Goal: Find specific page/section: Find specific page/section

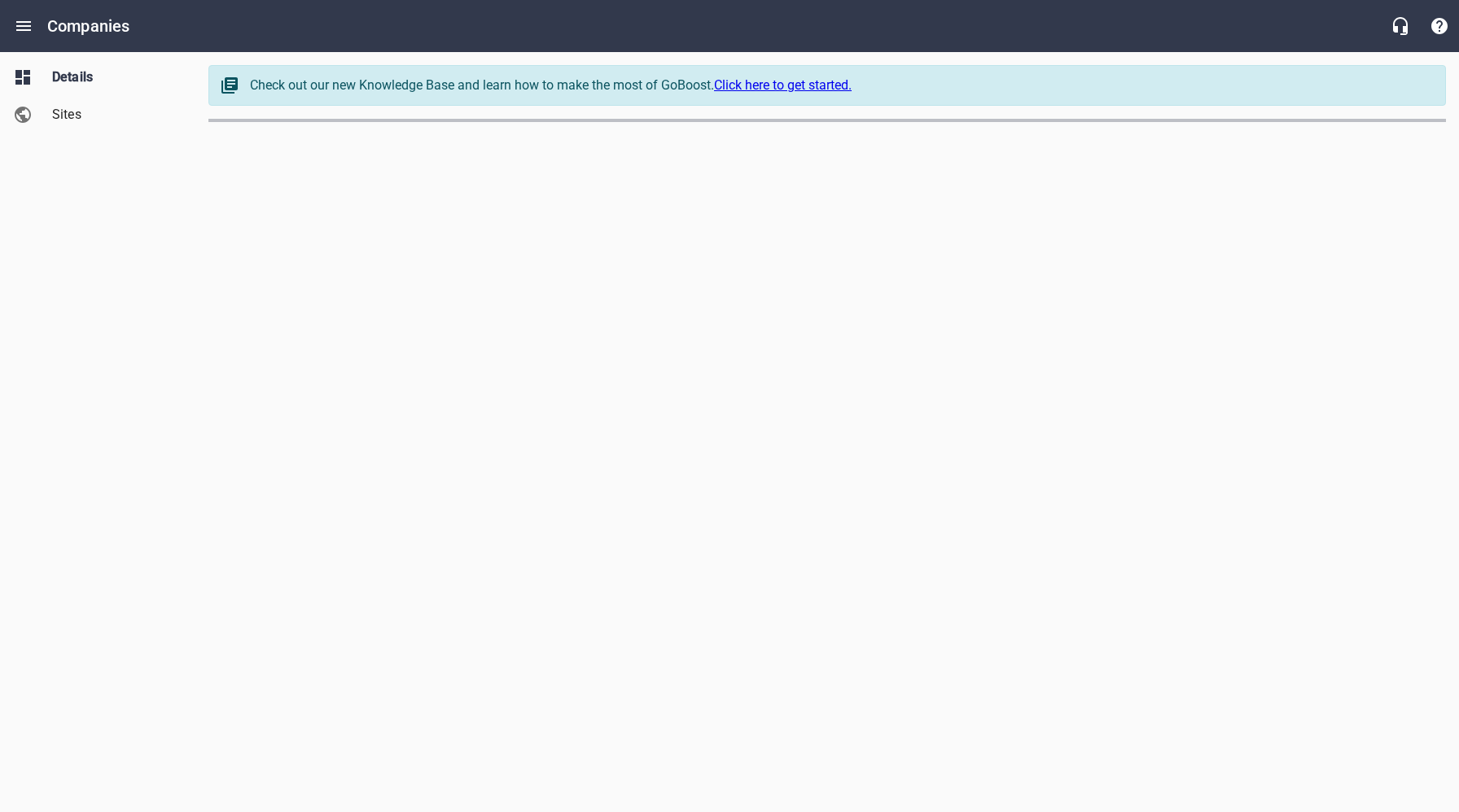
select select "[US_STATE]"
select select "62"
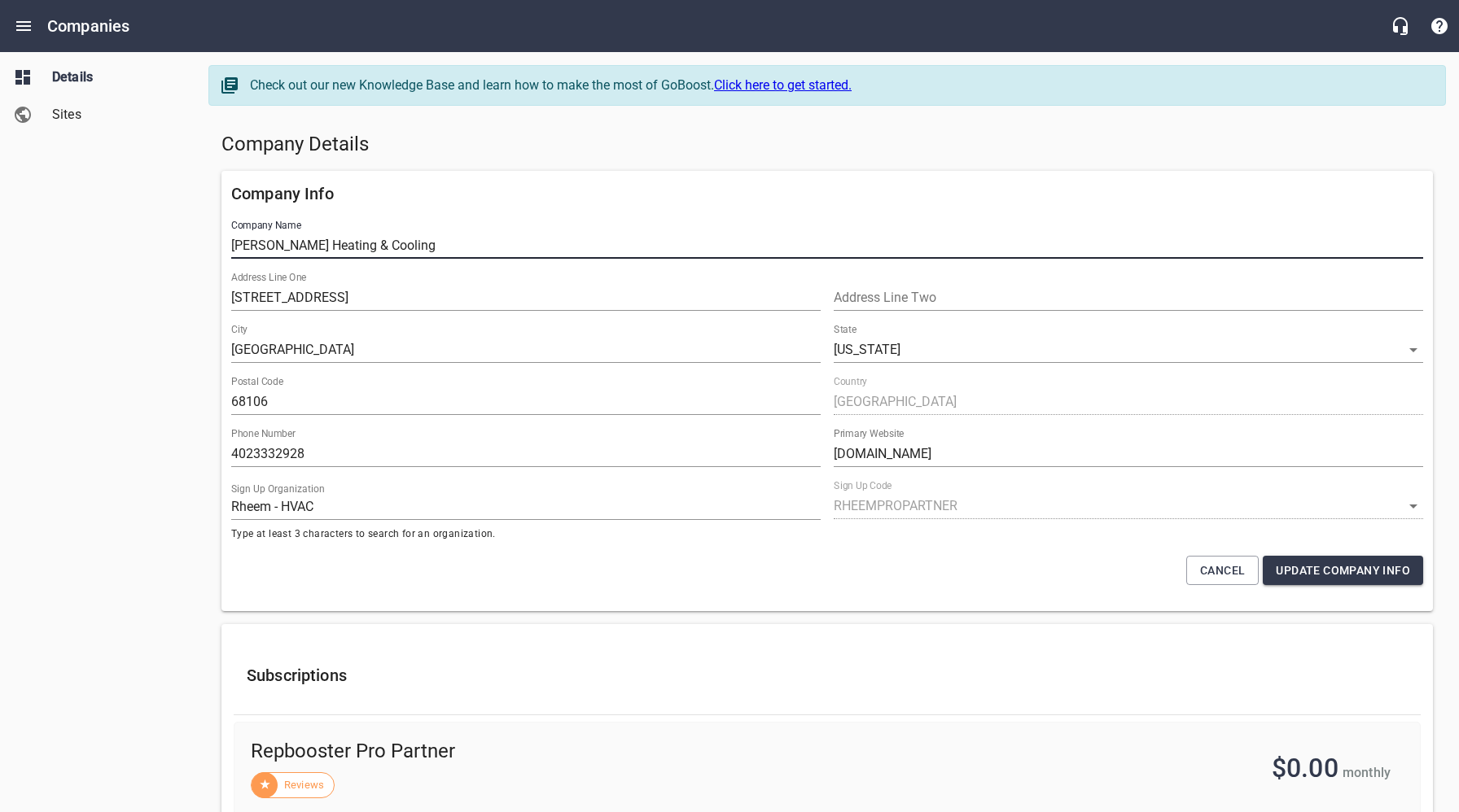
drag, startPoint x: 399, startPoint y: 247, endPoint x: 214, endPoint y: 245, distance: 185.0
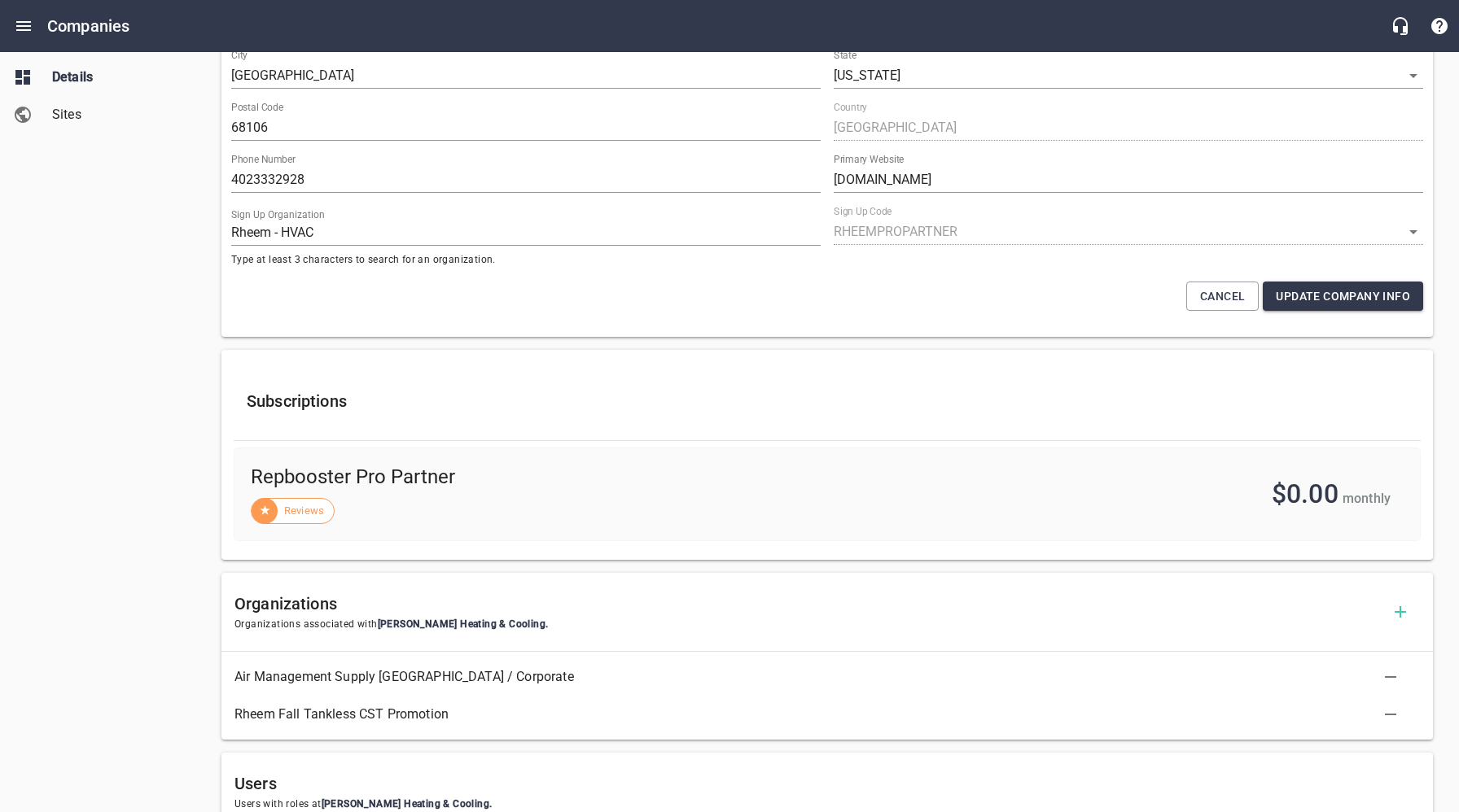
scroll to position [638, 0]
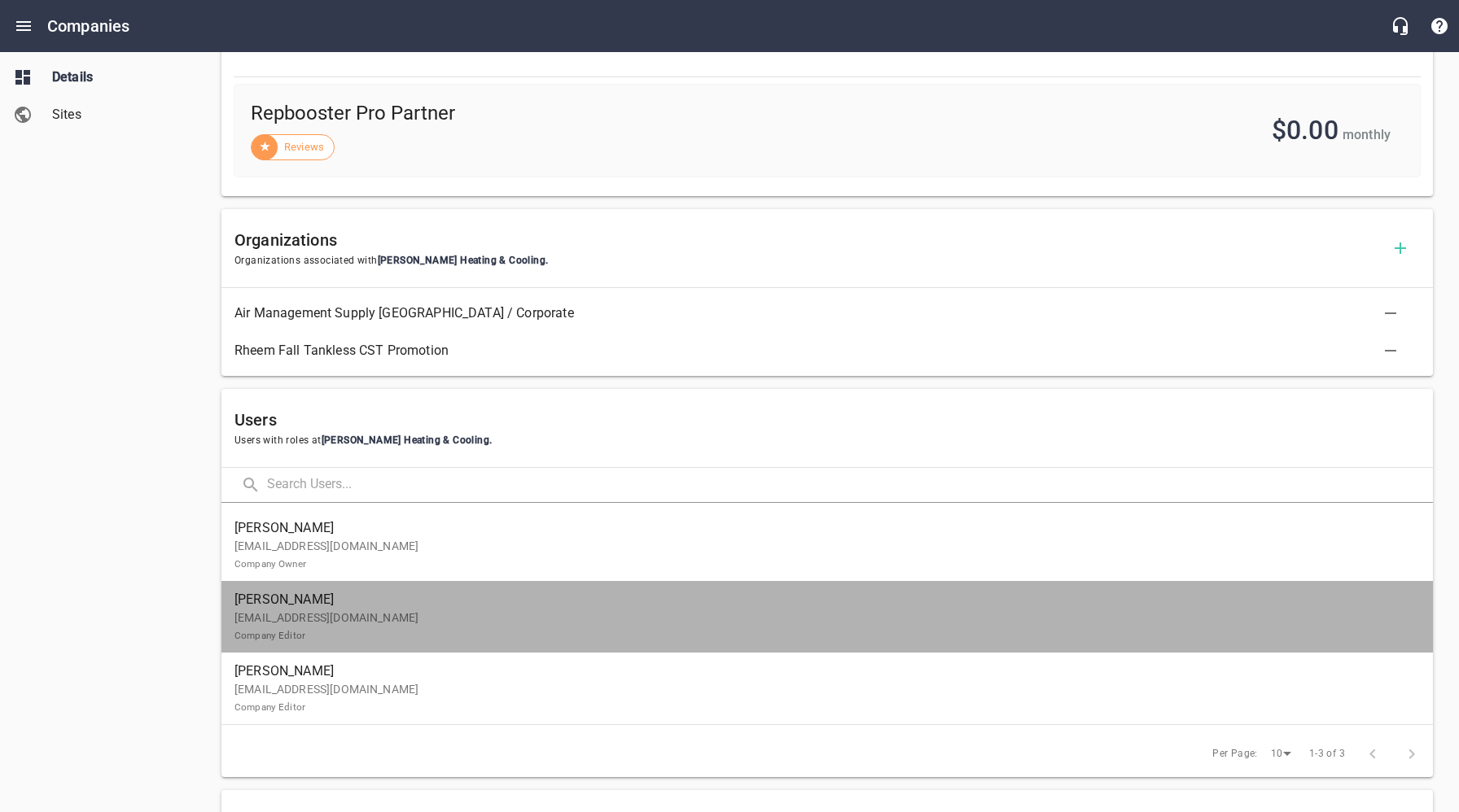
drag, startPoint x: 360, startPoint y: 613, endPoint x: 361, endPoint y: 593, distance: 20.0
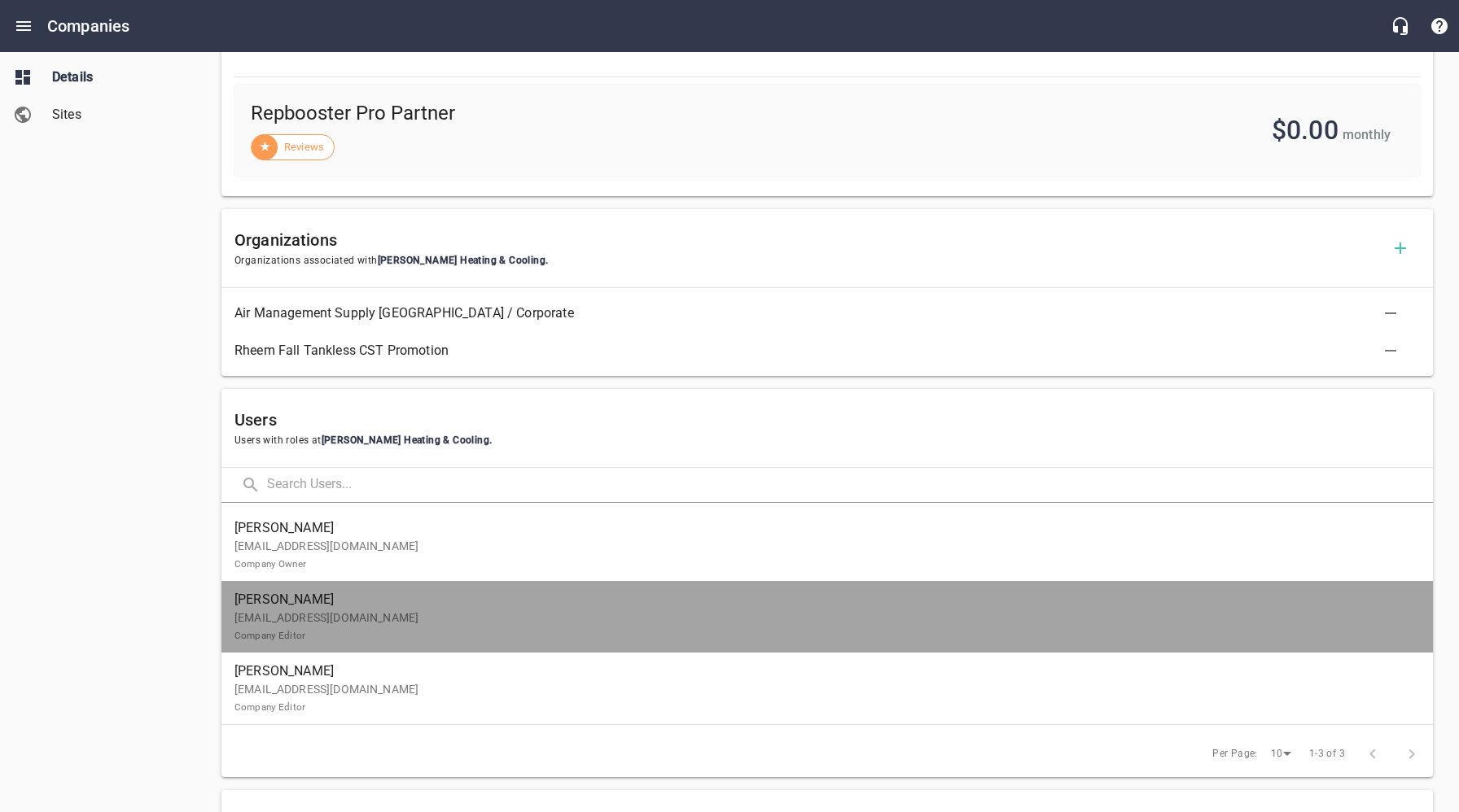
click at [360, 613] on p "[EMAIL_ADDRESS][DOMAIN_NAME] Company Editor" at bounding box center [821, 627] width 1173 height 34
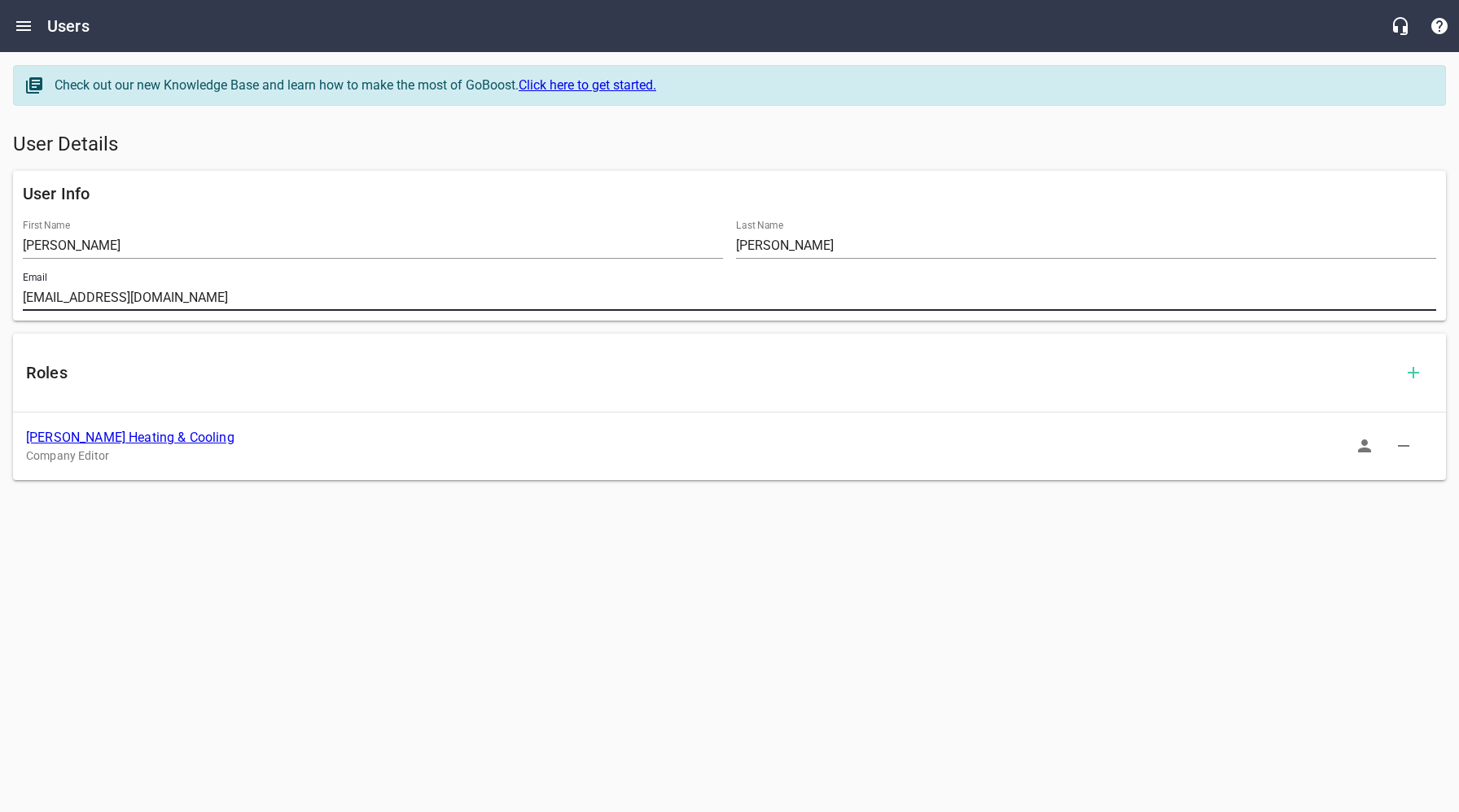
drag, startPoint x: 221, startPoint y: 300, endPoint x: 44, endPoint y: 344, distance: 182.4
click at [21, 299] on div "Email [EMAIL_ADDRESS][DOMAIN_NAME]" at bounding box center [730, 291] width 1427 height 52
click at [108, 445] on link "[PERSON_NAME] Heating & Cooling" at bounding box center [130, 438] width 208 height 15
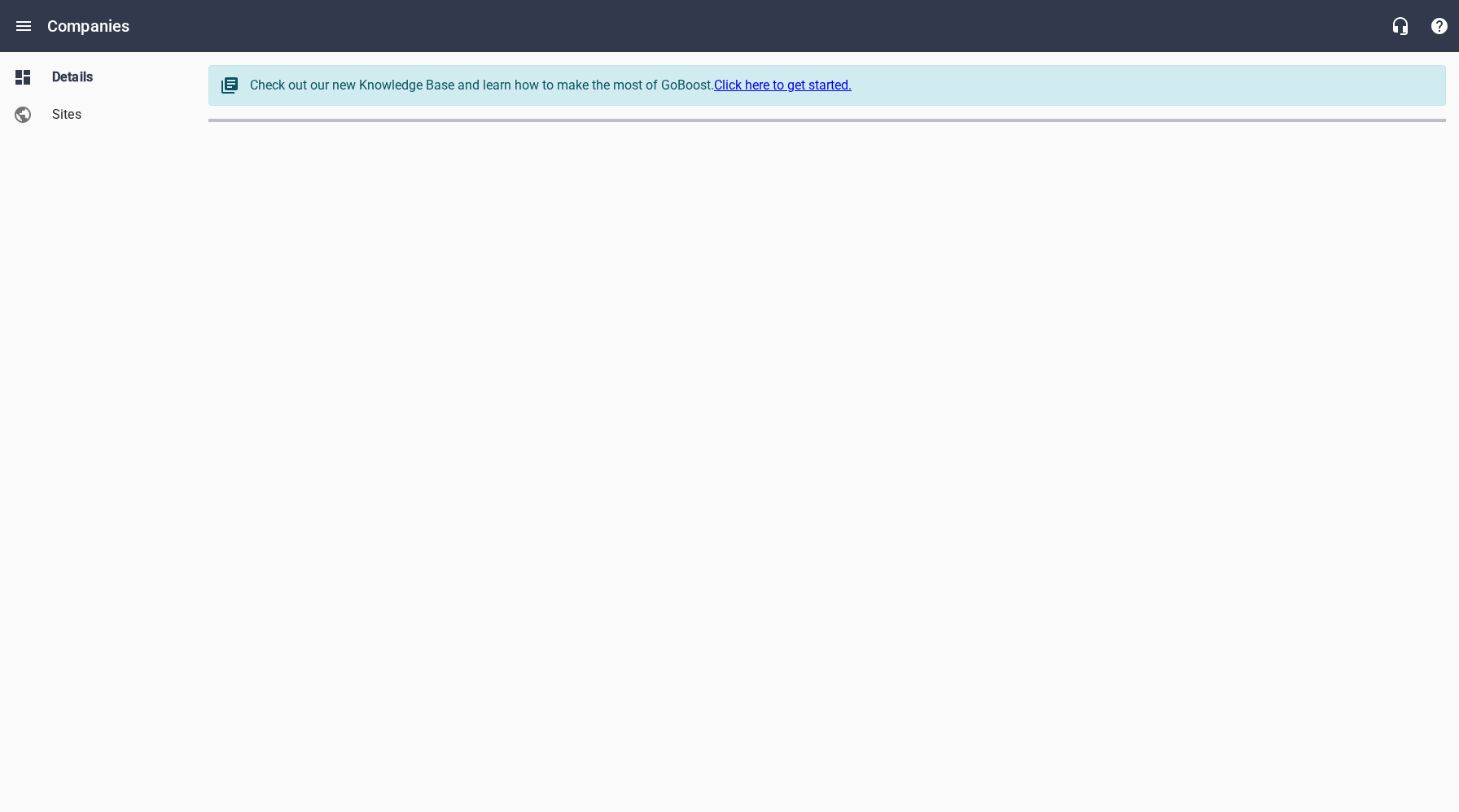
select select "[US_STATE]"
select select "62"
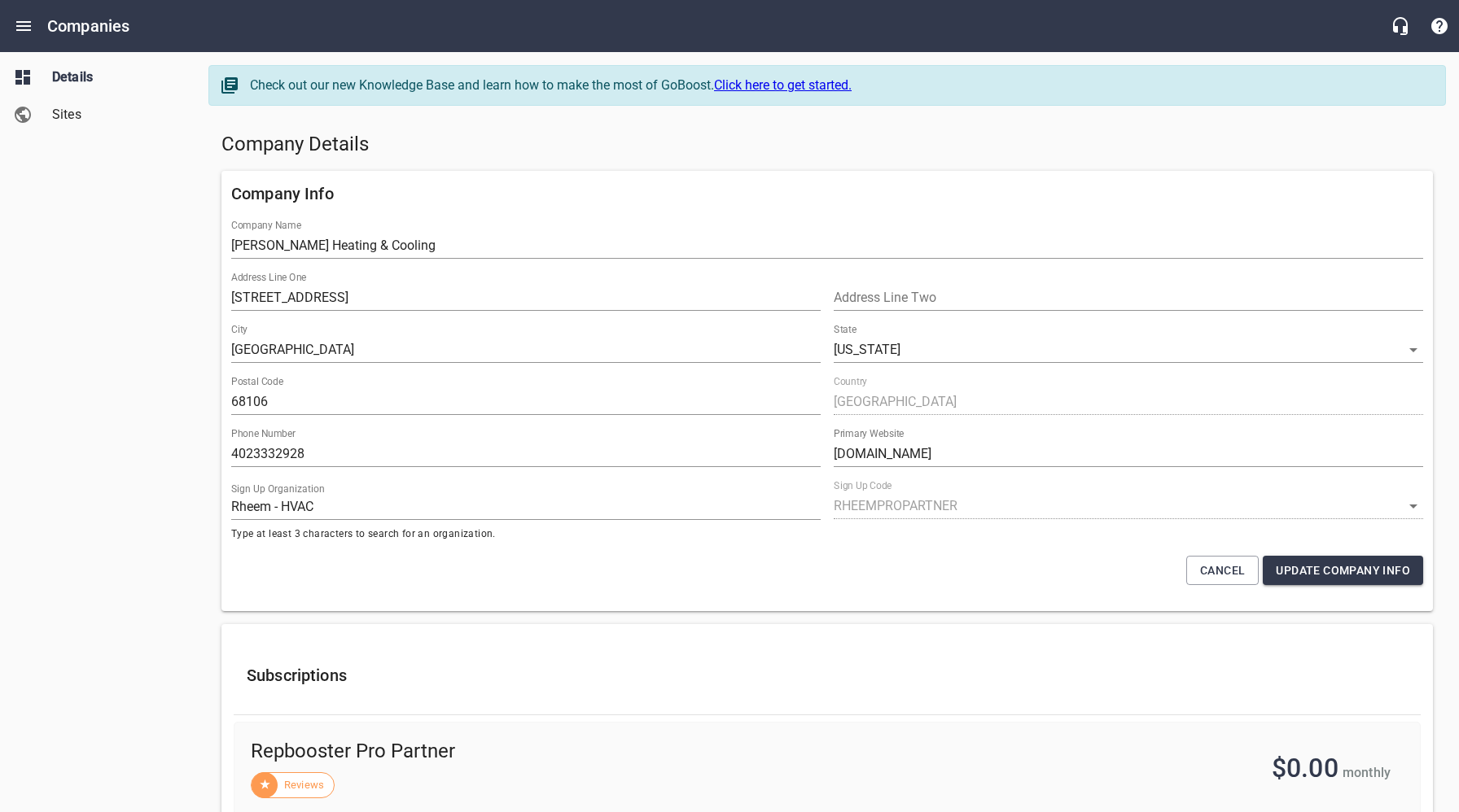
click at [569, 158] on div "Company Details" at bounding box center [826, 145] width 1225 height 40
click at [145, 275] on div "Details Sites" at bounding box center [98, 406] width 197 height 812
click at [157, 141] on div "Details Sites" at bounding box center [98, 406] width 197 height 812
click at [25, 27] on icon "Open drawer" at bounding box center [24, 25] width 20 height 20
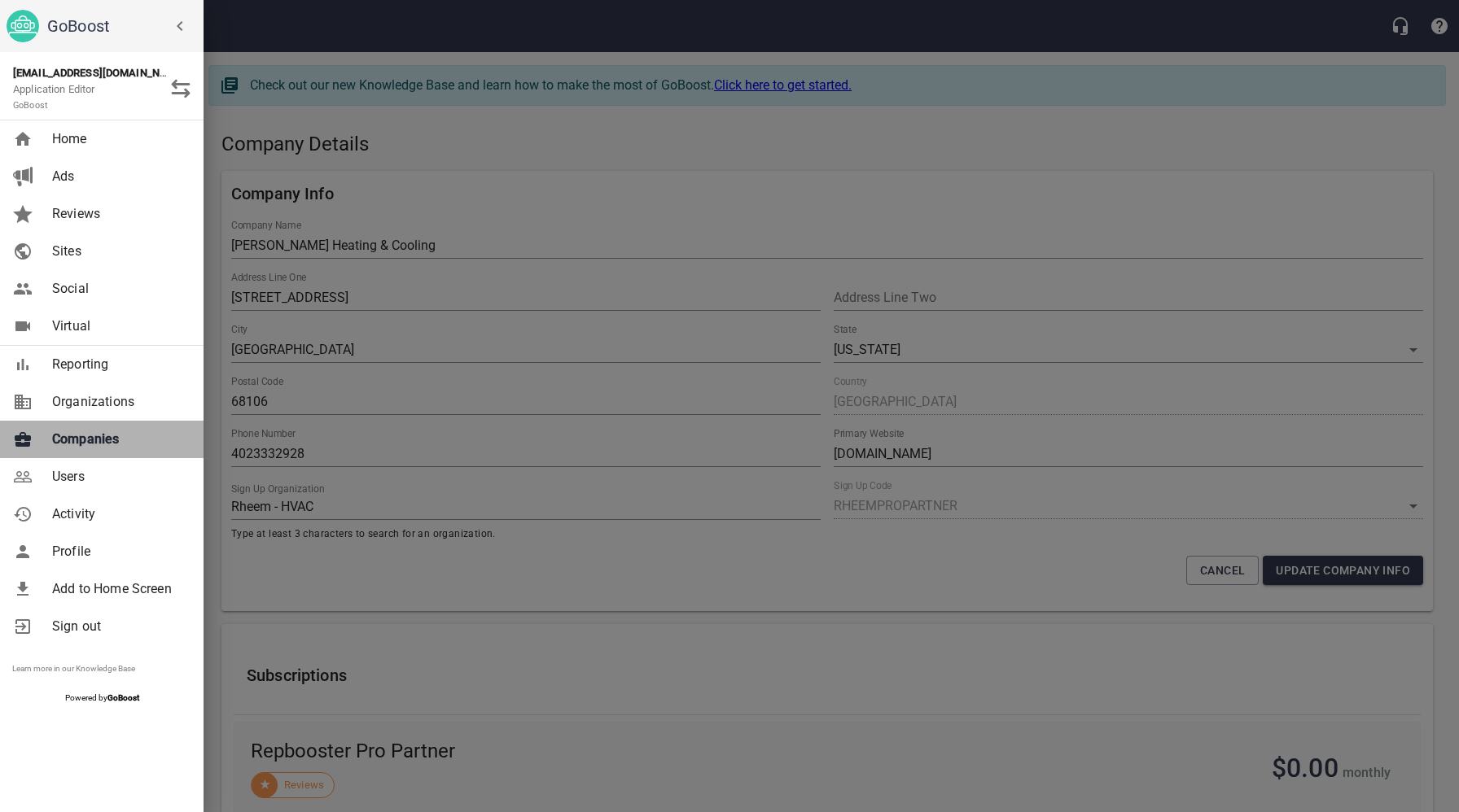
click at [82, 441] on span "Companies" at bounding box center [118, 439] width 132 height 20
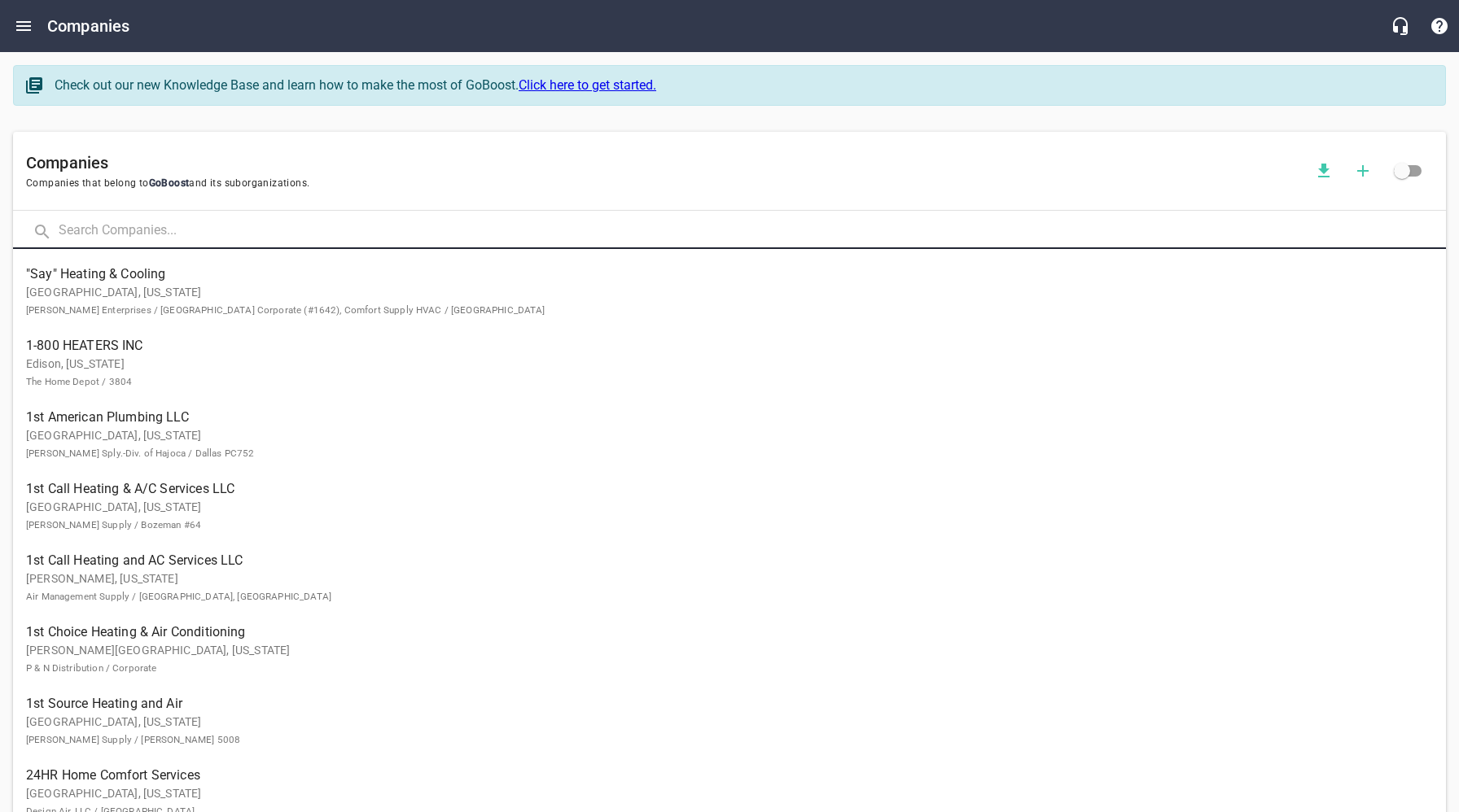
click at [351, 232] on input "text" at bounding box center [752, 231] width 1387 height 35
type input "Mission Mechanical"
click button at bounding box center [0, 0] width 0 height 0
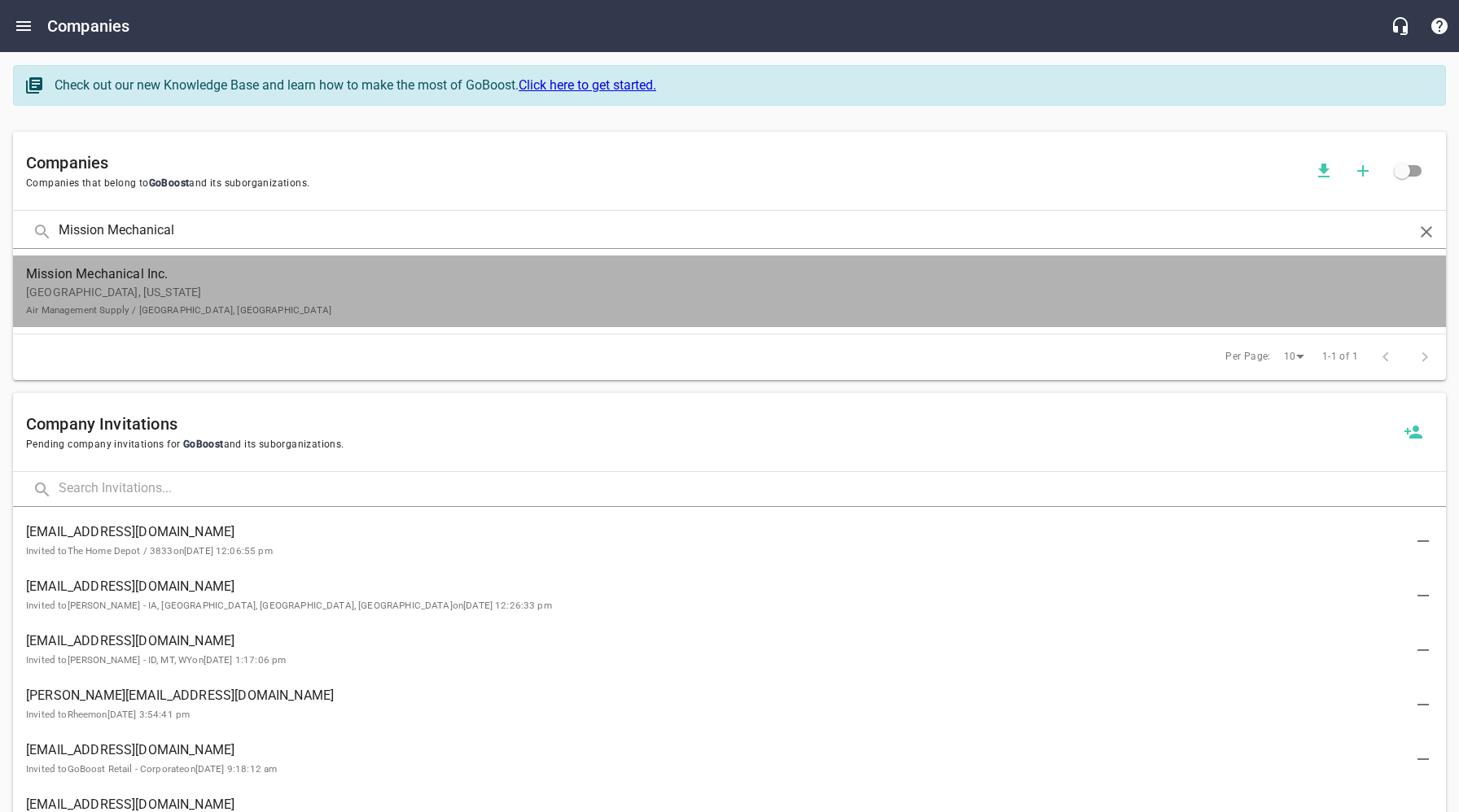
click at [362, 293] on p "[GEOGRAPHIC_DATA], [US_STATE] Air Management Supply / [GEOGRAPHIC_DATA], [GEOGR…" at bounding box center [716, 301] width 1381 height 34
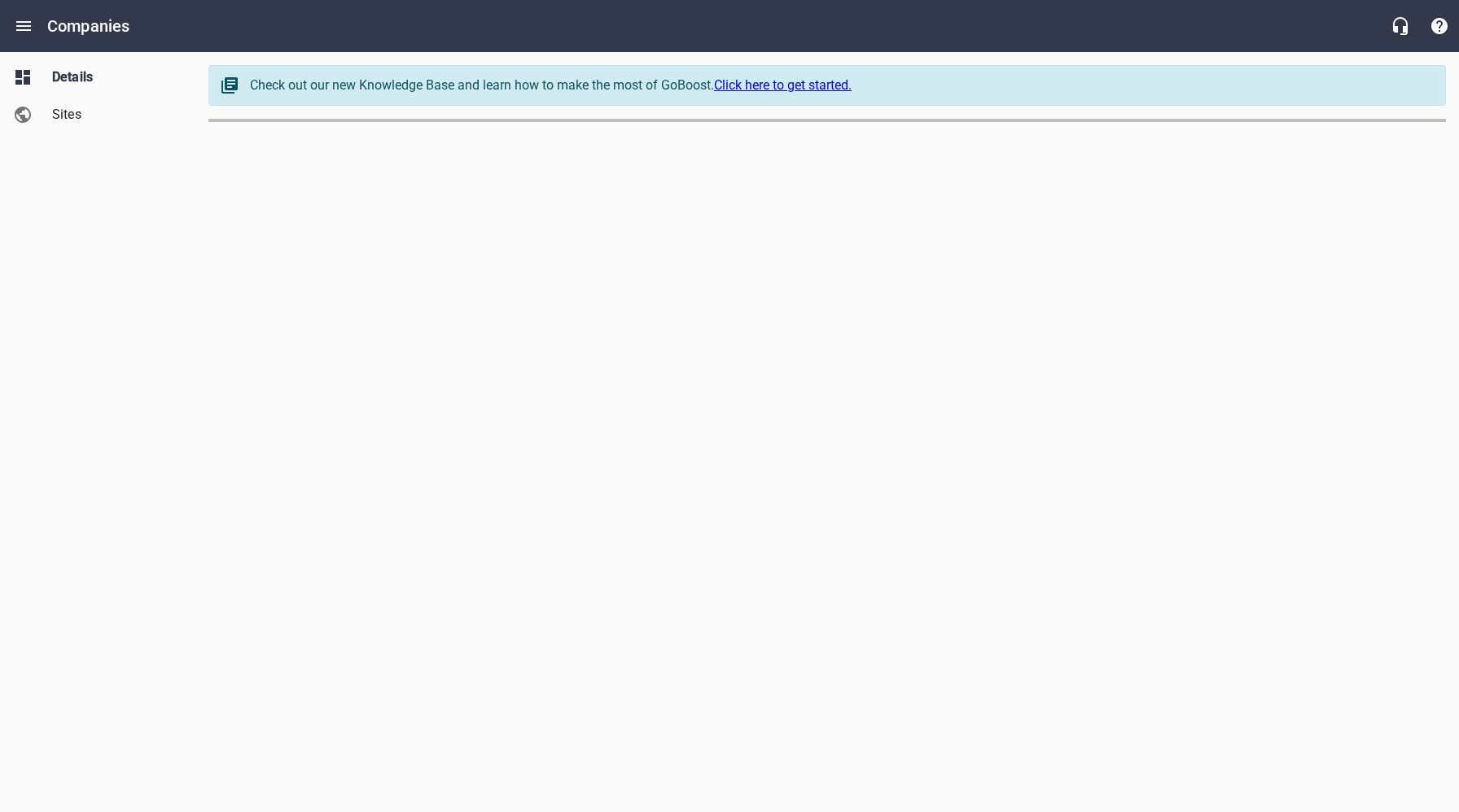
select select "[US_STATE]"
select select "62"
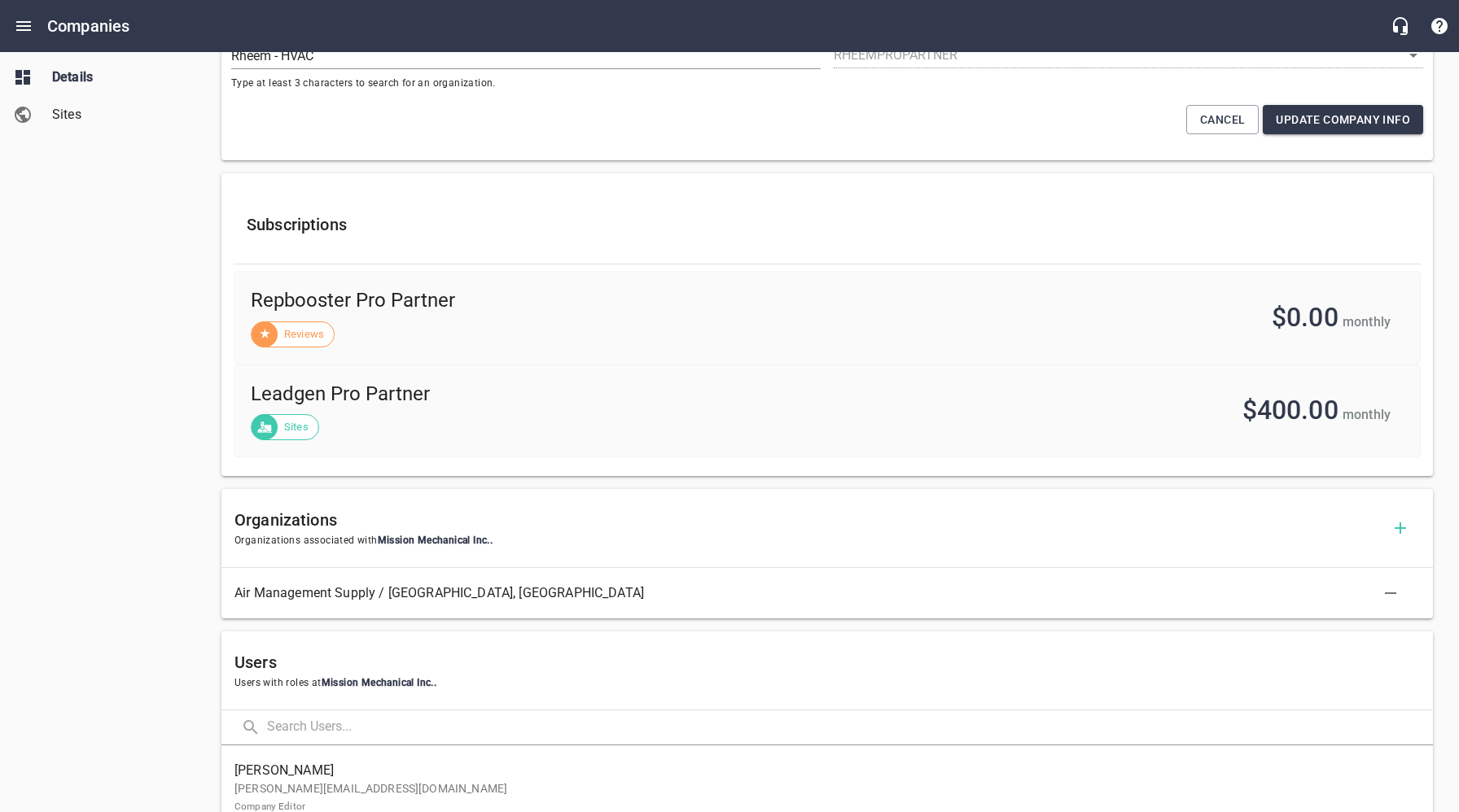
scroll to position [764, 0]
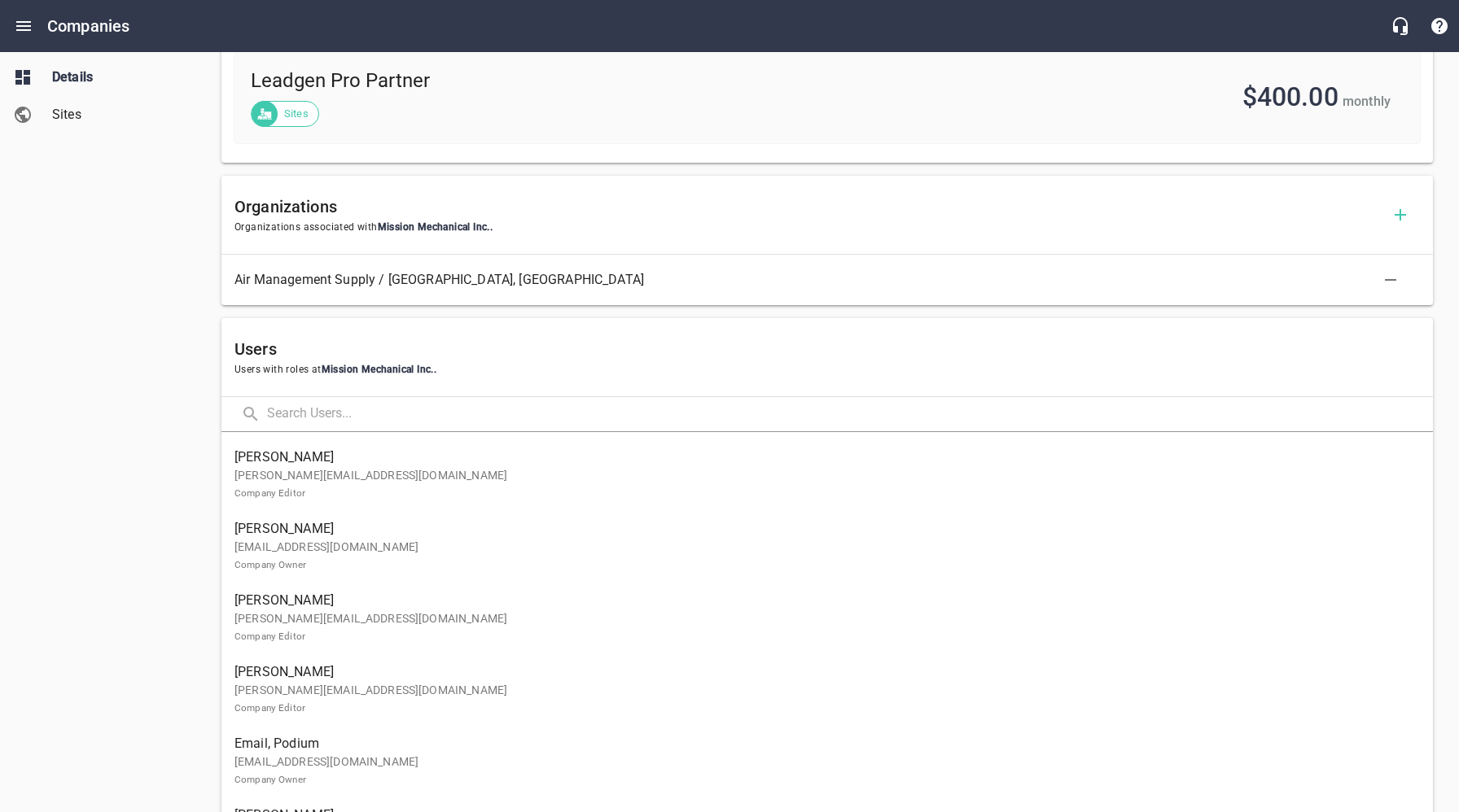
click at [349, 556] on p "[EMAIL_ADDRESS][DOMAIN_NAME] Company Owner" at bounding box center [821, 556] width 1173 height 34
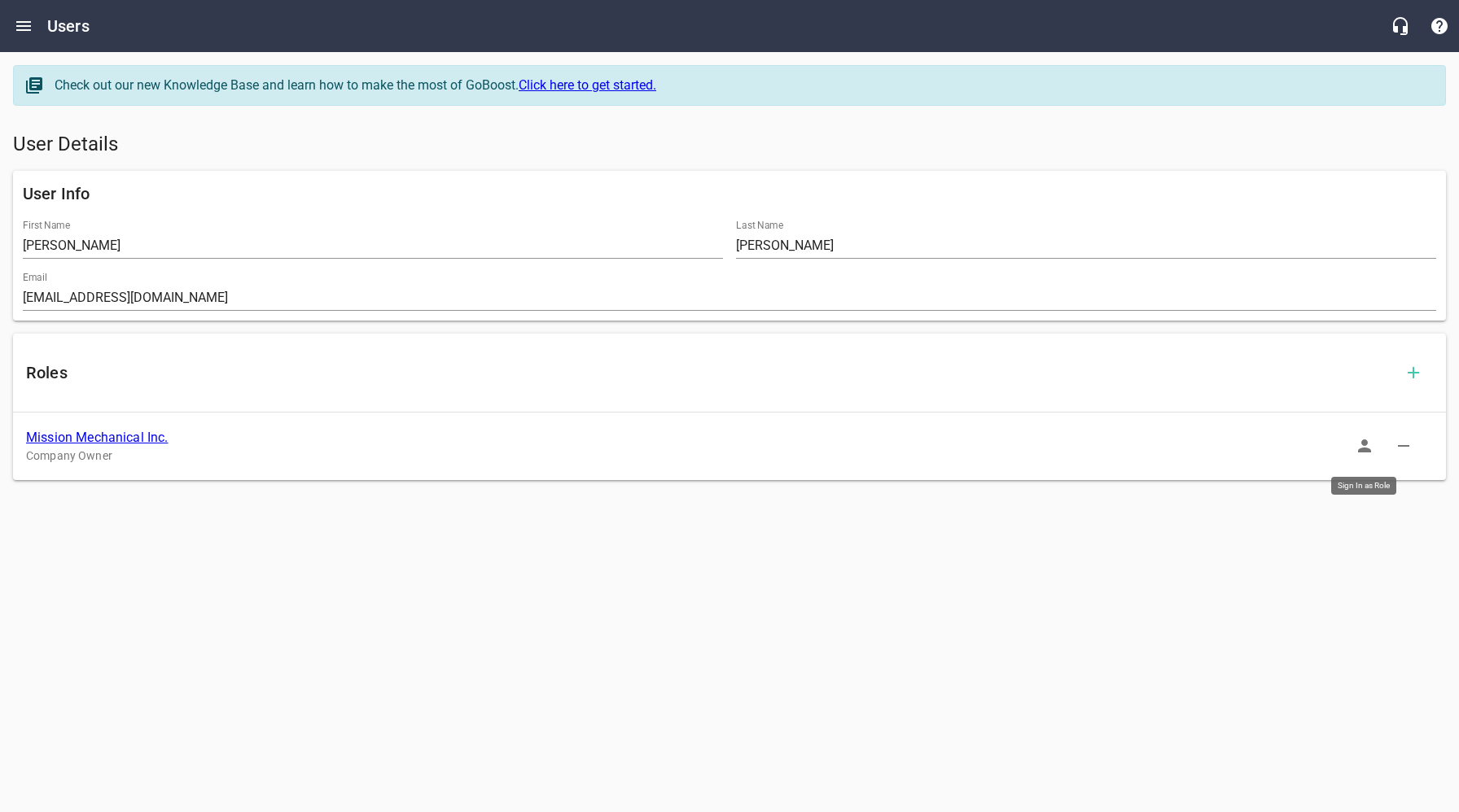
click at [1366, 444] on icon "button" at bounding box center [1365, 446] width 13 height 13
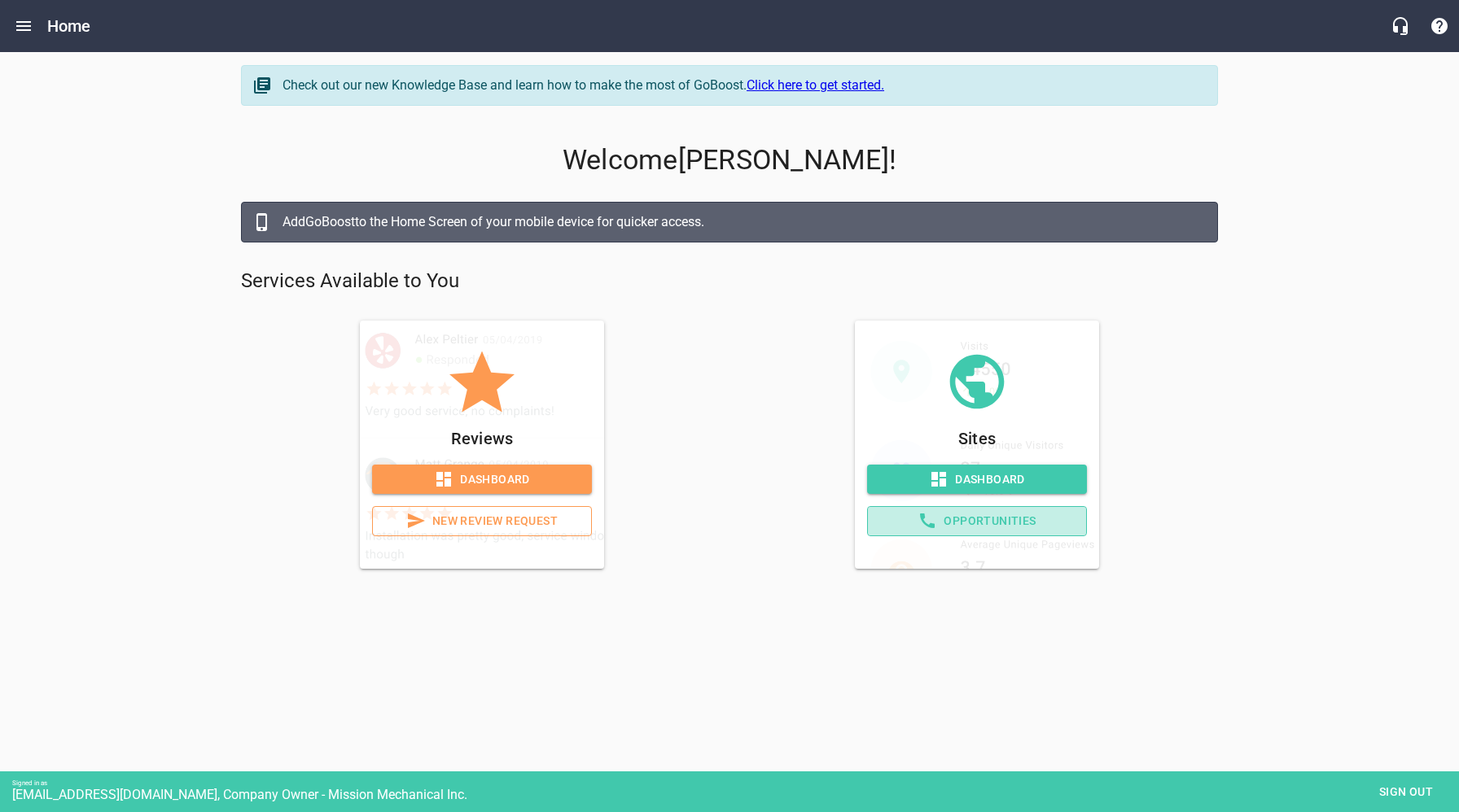
click at [1036, 517] on span "Opportunities" at bounding box center [977, 521] width 192 height 21
